Goal: Register for event/course

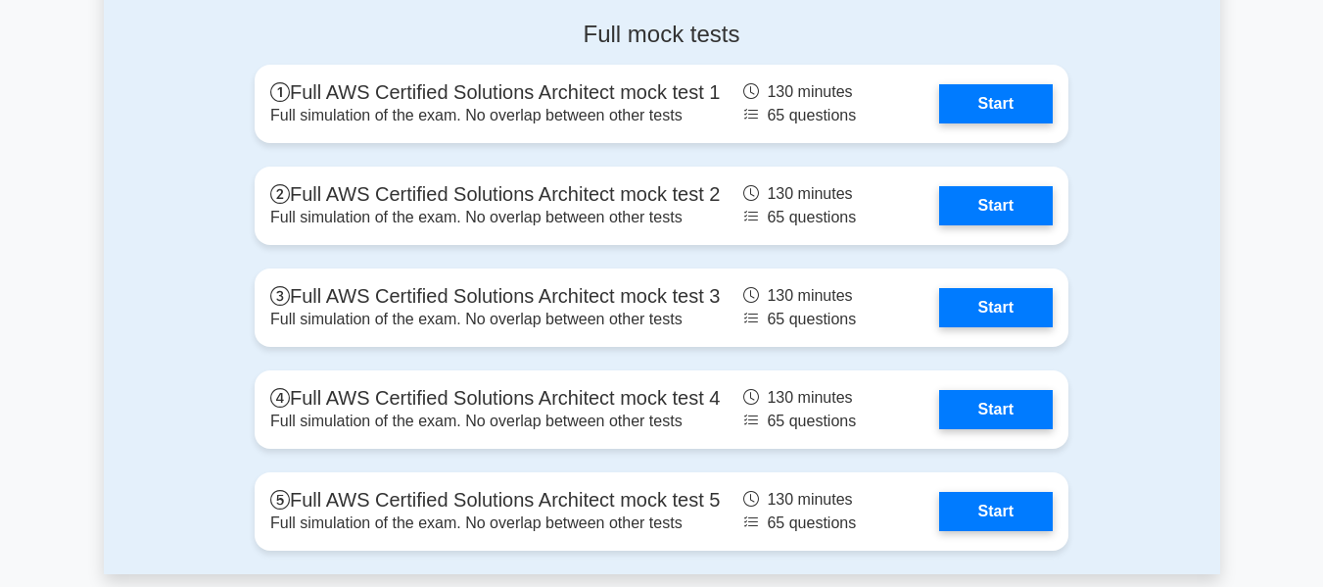
scroll to position [4596, 0]
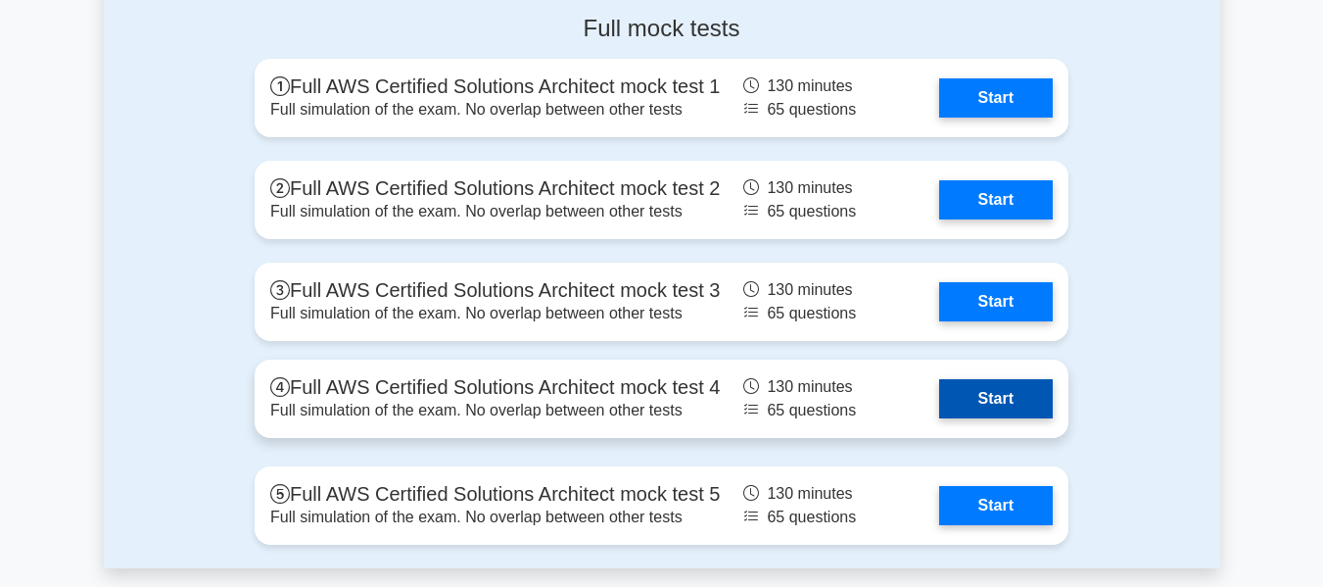
click at [1008, 408] on link "Start" at bounding box center [996, 398] width 114 height 39
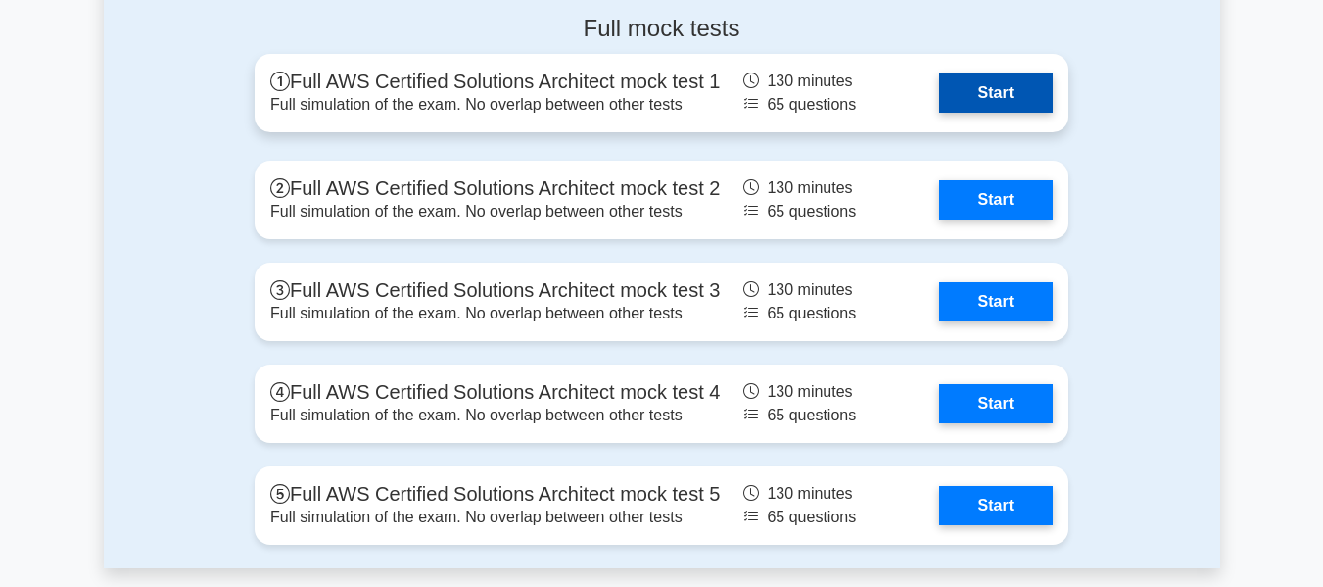
click at [981, 96] on link "Start" at bounding box center [996, 92] width 114 height 39
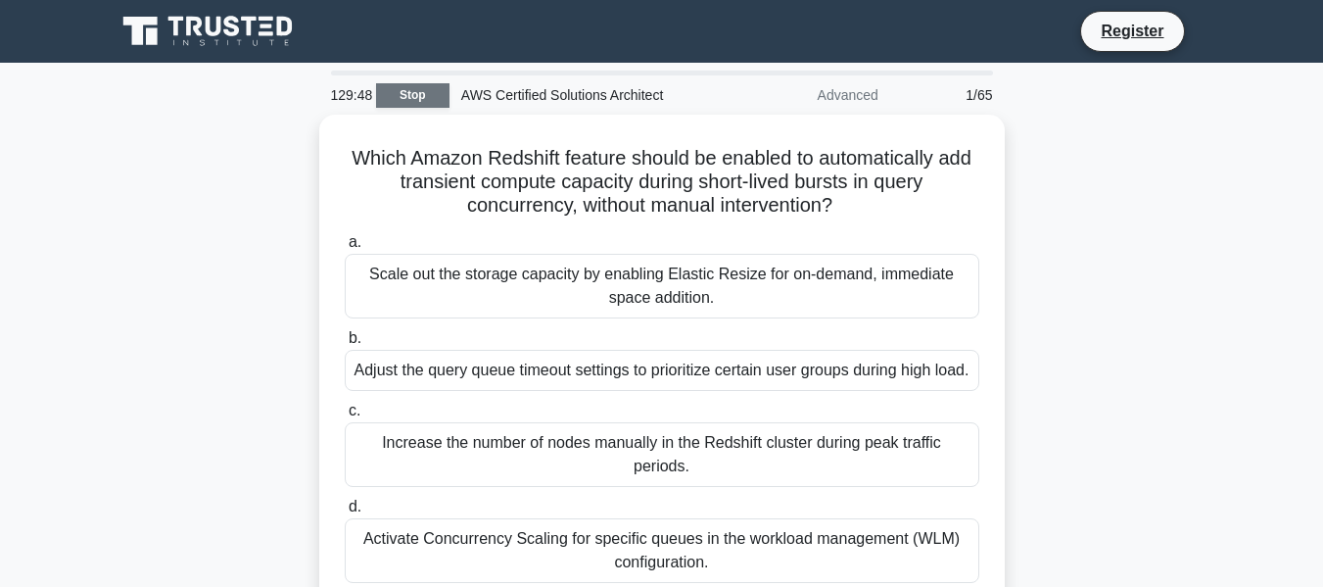
click at [419, 99] on link "Stop" at bounding box center [412, 95] width 73 height 24
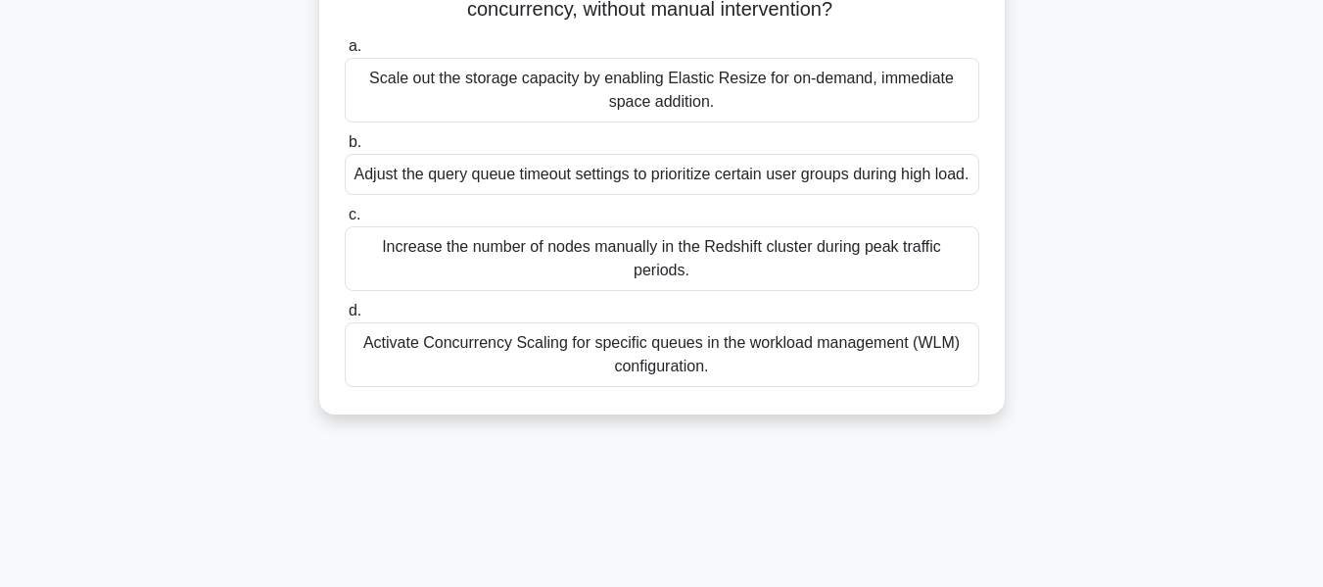
scroll to position [201, 0]
